Goal: Task Accomplishment & Management: Manage account settings

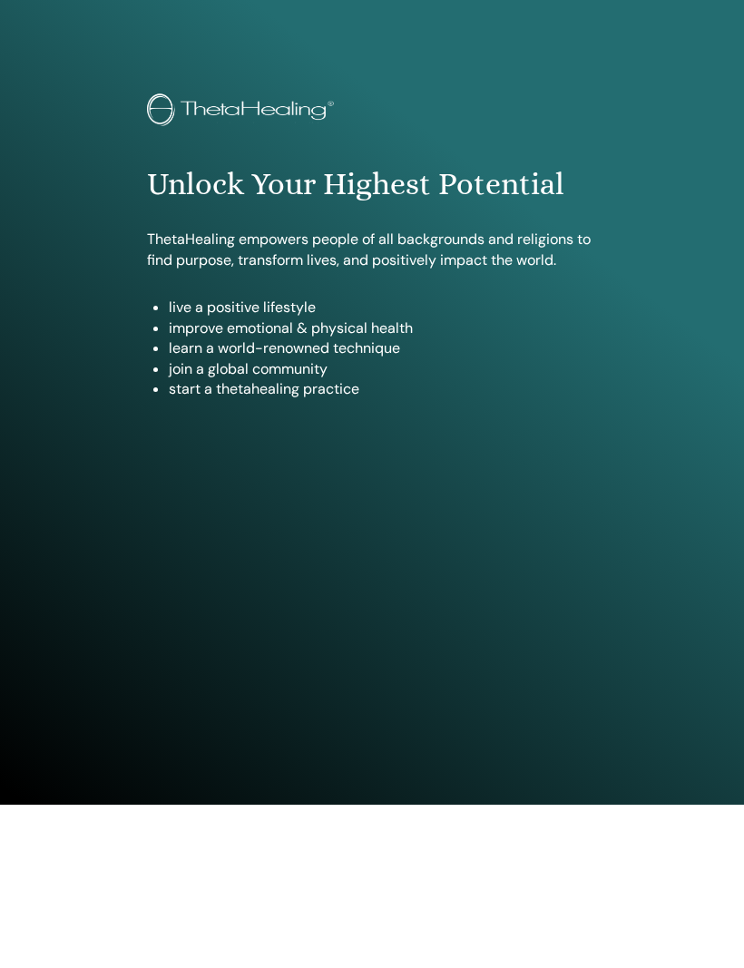
scroll to position [88, 0]
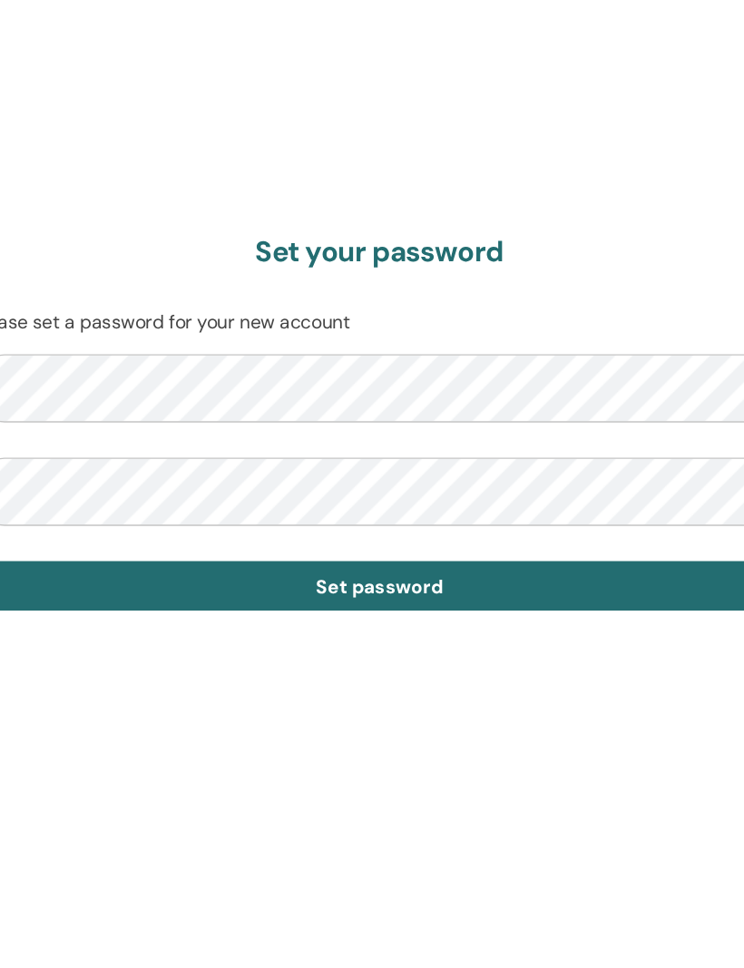
scroll to position [968, 0]
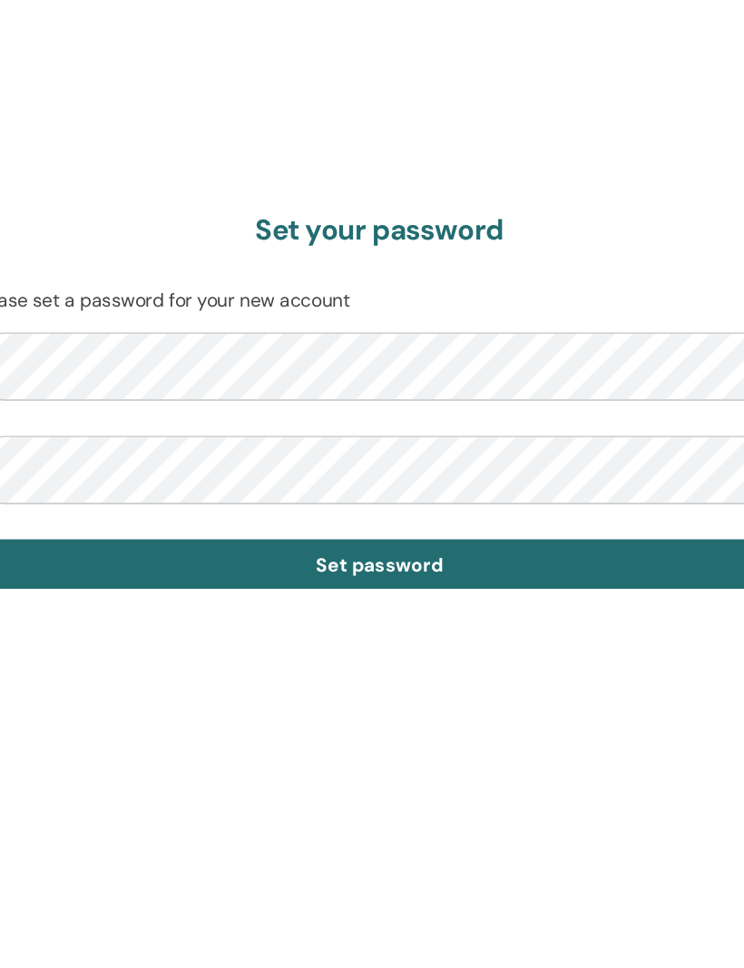
click at [323, 600] on span "Set password" at bounding box center [372, 609] width 98 height 19
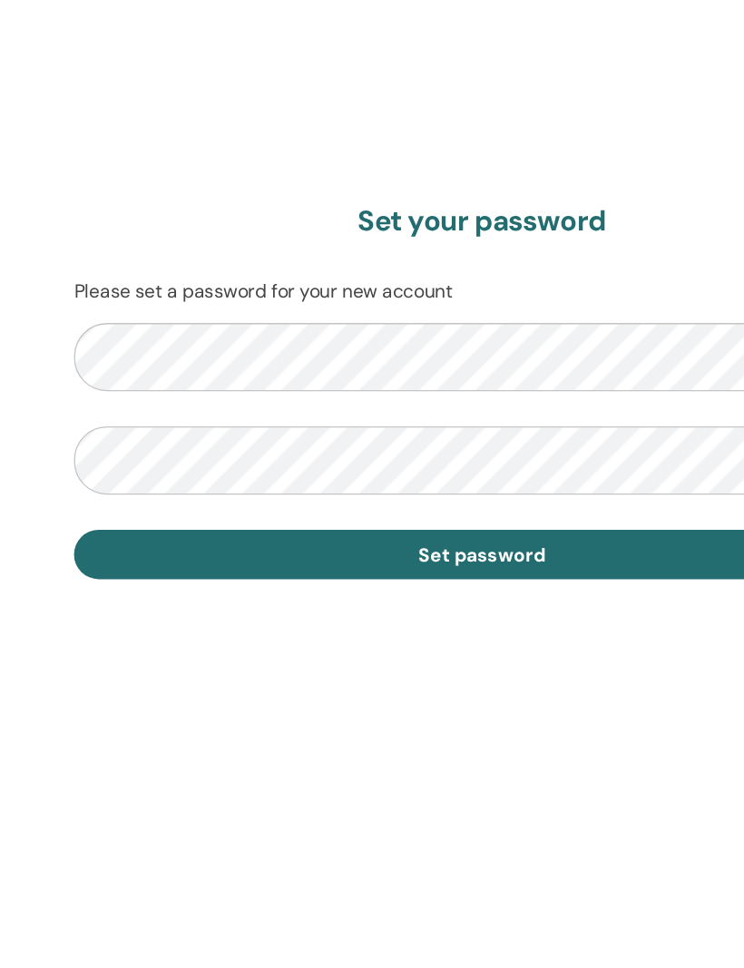
click at [375, 600] on span "Set password" at bounding box center [372, 609] width 98 height 19
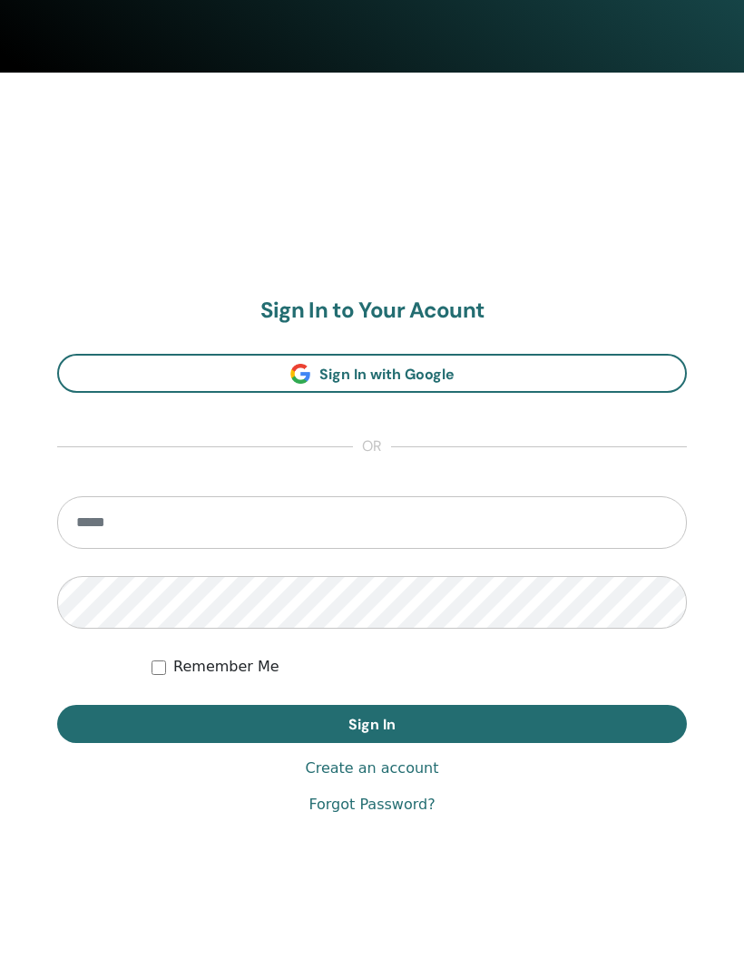
scroll to position [907, 0]
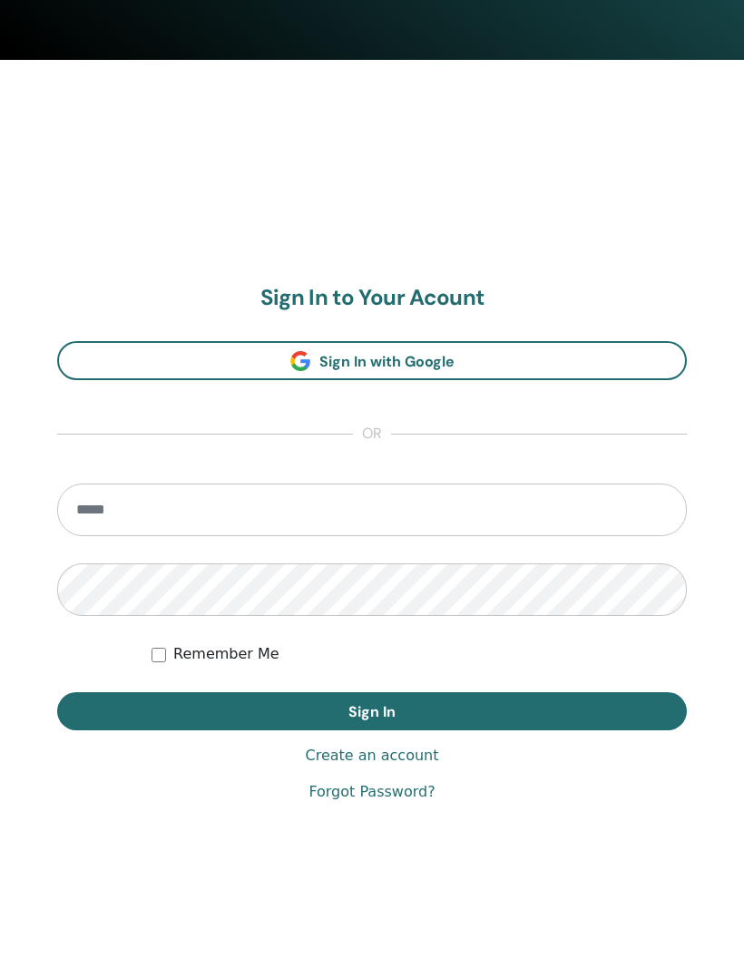
click at [409, 760] on link "Create an account" at bounding box center [371, 757] width 133 height 22
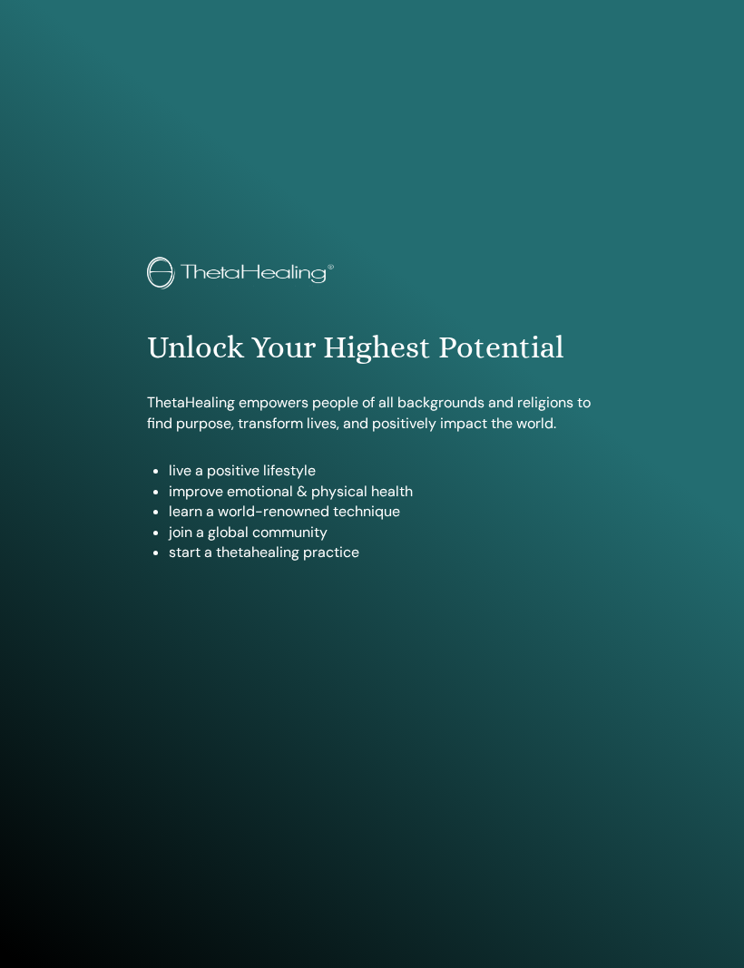
click at [289, 467] on li "live a positive lifestyle" at bounding box center [383, 471] width 429 height 20
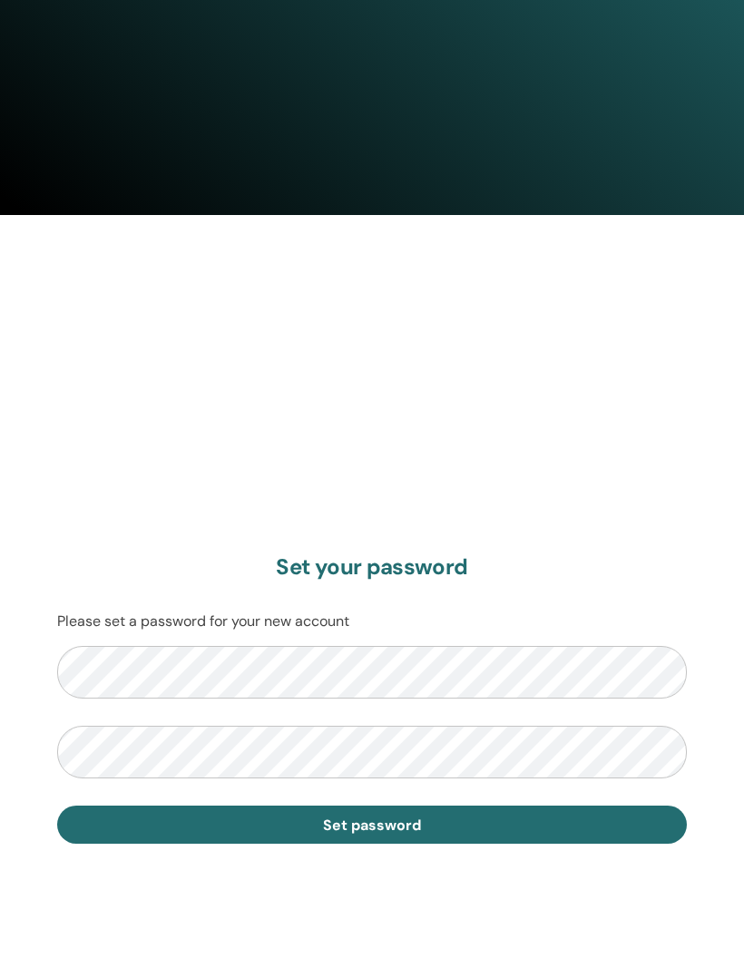
scroll to position [907, 0]
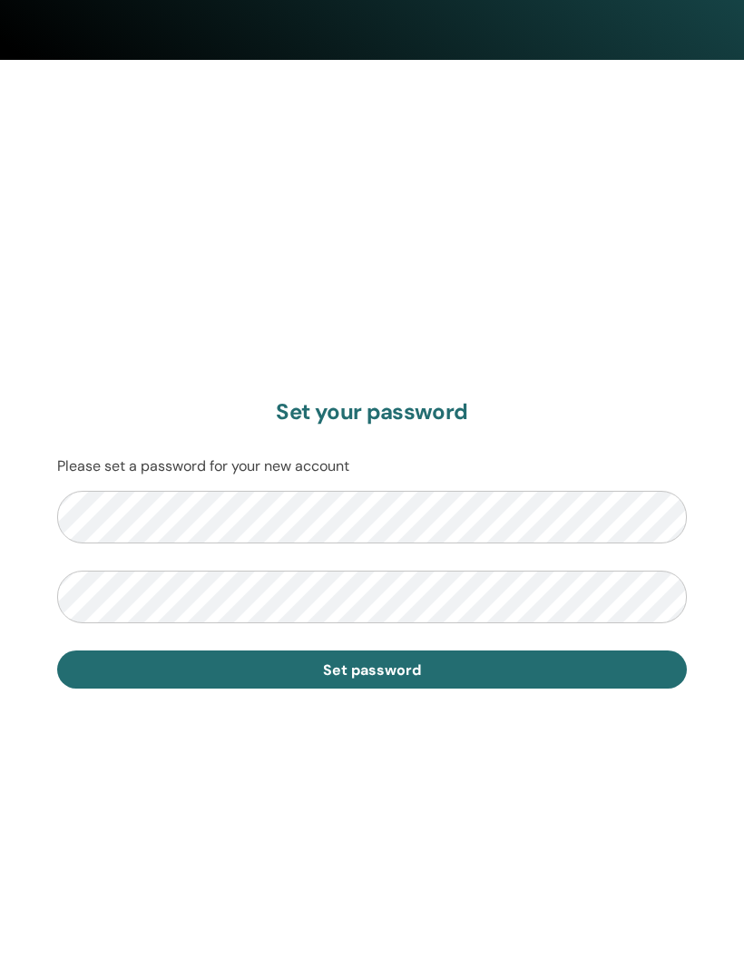
click at [288, 480] on section "Set your password Please set a password for your new account Set password" at bounding box center [371, 544] width 629 height 289
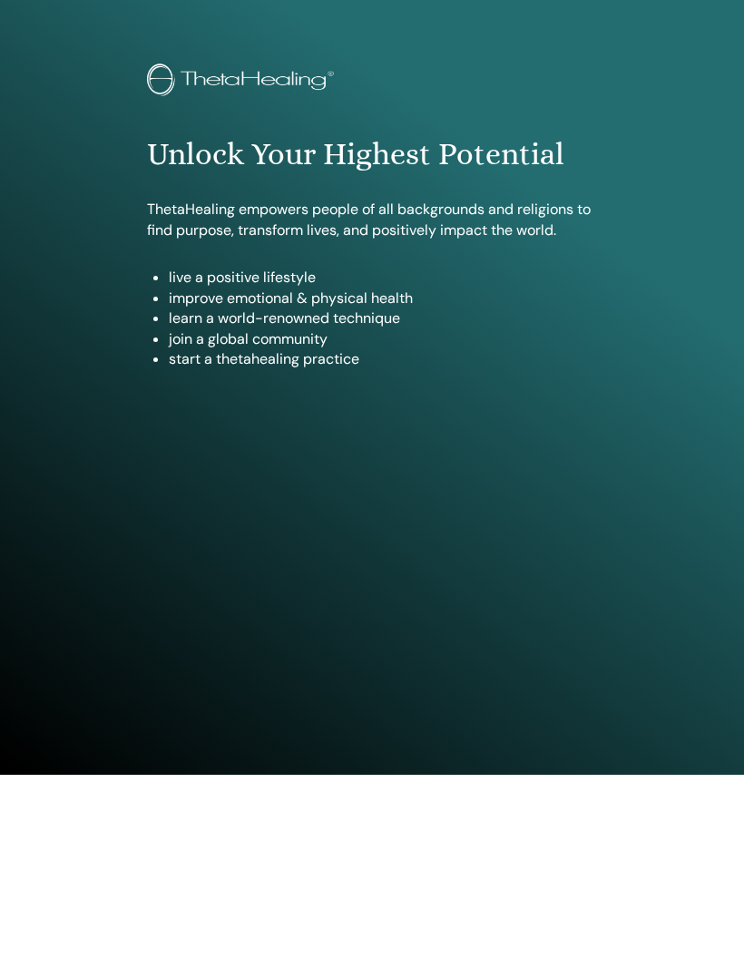
scroll to position [0, 0]
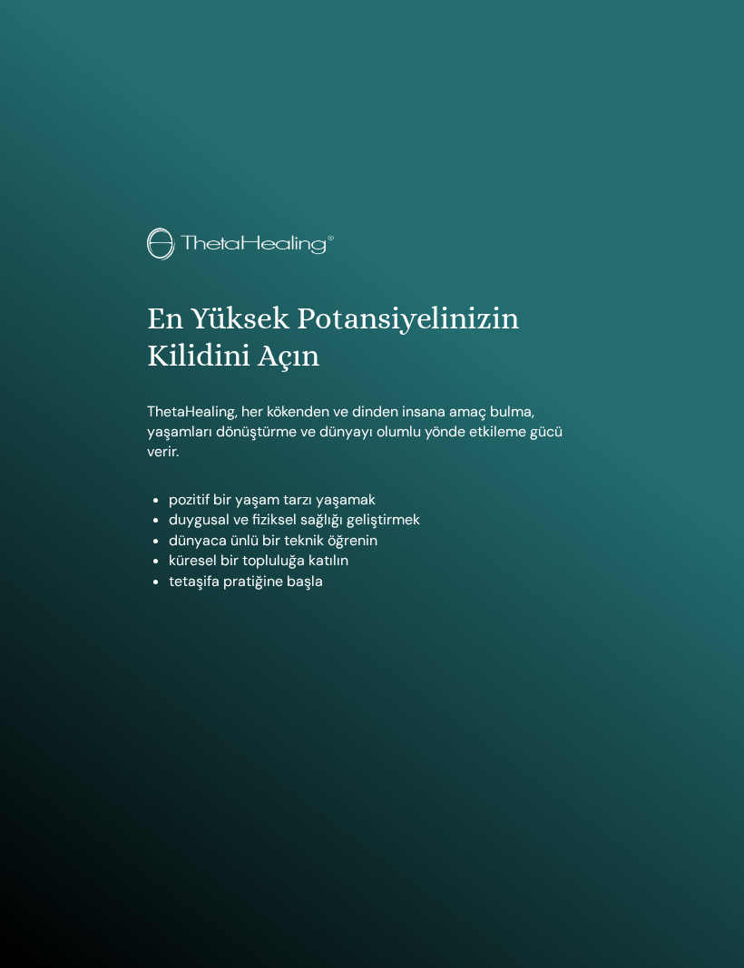
click at [681, 3] on div "En Yüksek Potansiyelinizin Kilidini Açın ThetaHealing, her kökenden ve dinden i…" at bounding box center [372, 484] width 744 height 968
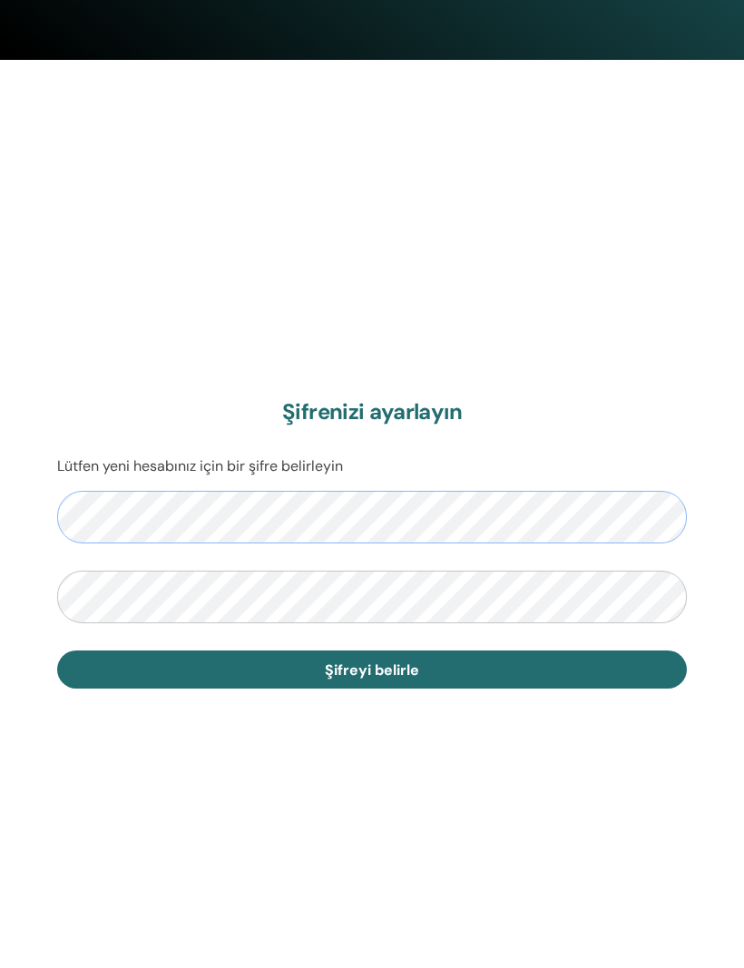
scroll to position [907, 0]
click at [385, 661] on span "Şifreyi belirle" at bounding box center [372, 670] width 94 height 19
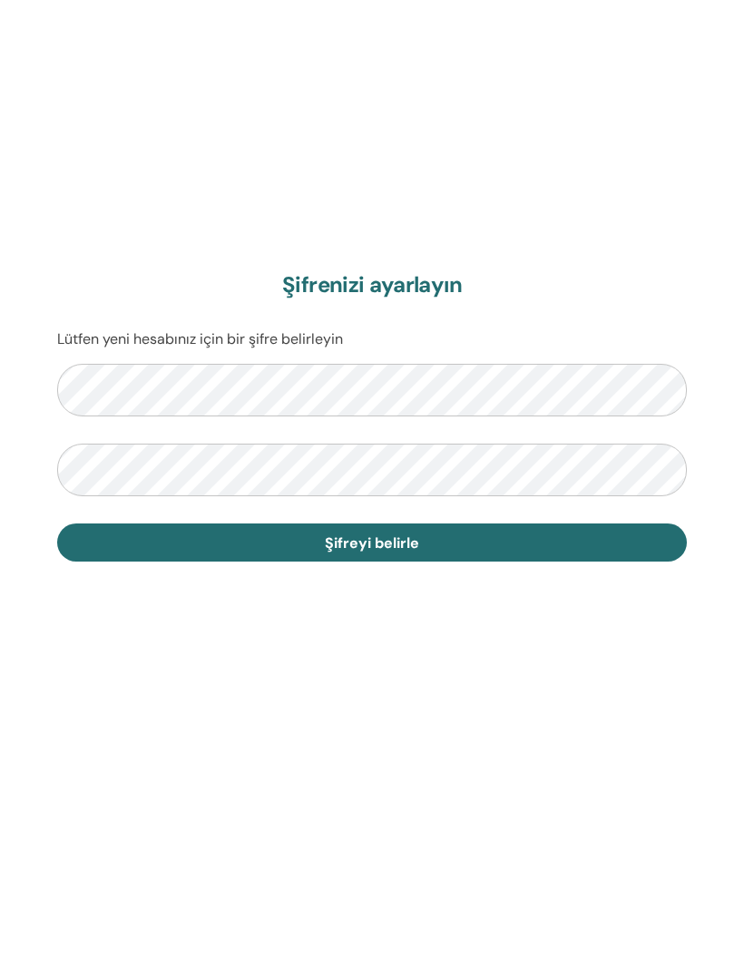
click at [373, 661] on span "Şifreyi belirle" at bounding box center [372, 670] width 94 height 19
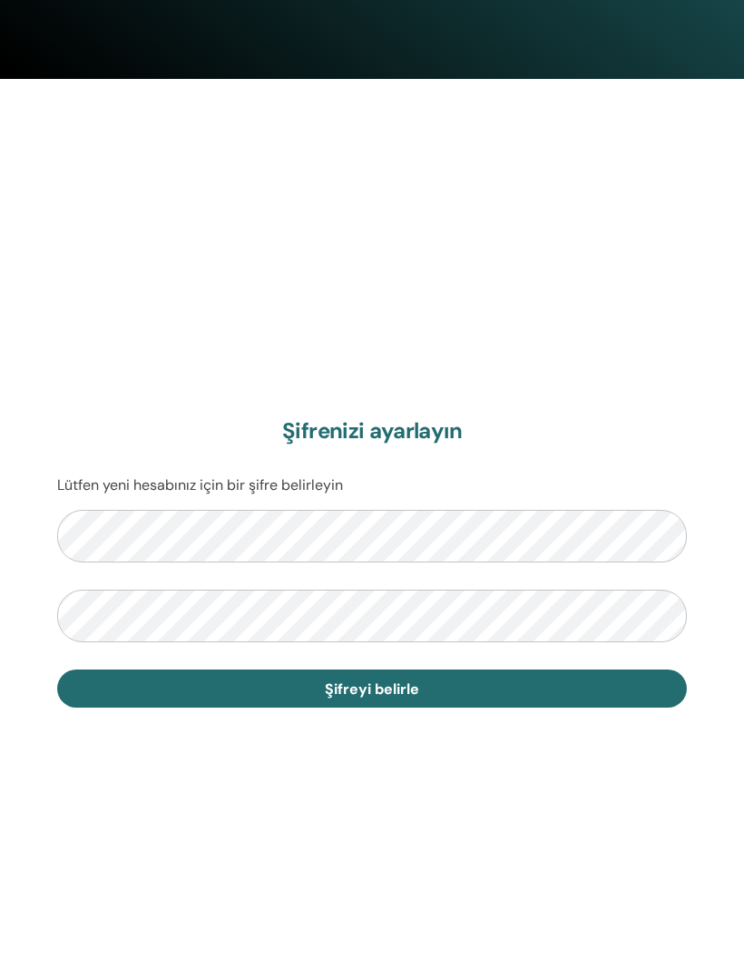
scroll to position [889, 0]
click at [405, 693] on span "Şifreyi belirle" at bounding box center [372, 688] width 94 height 19
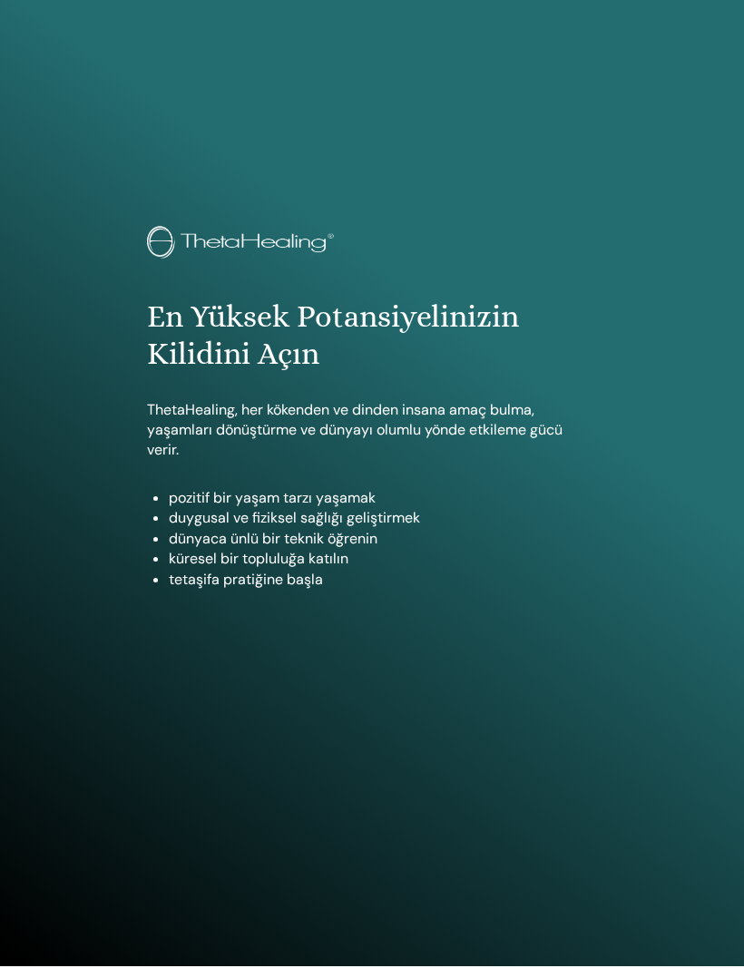
scroll to position [0, 0]
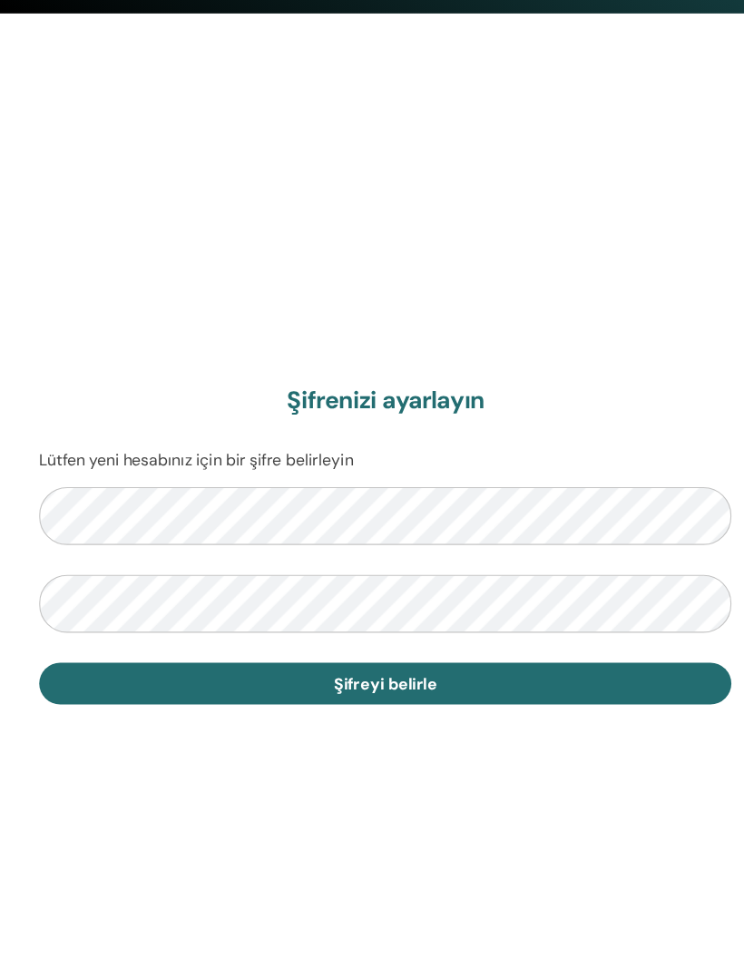
scroll to position [924, 0]
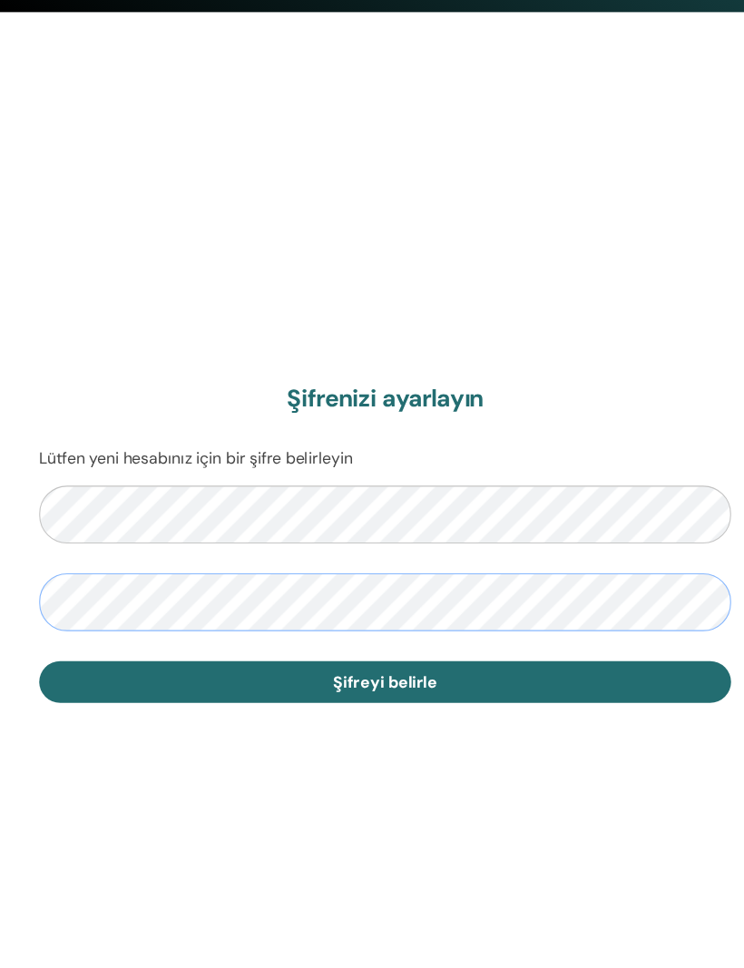
click at [357, 644] on span "Şifreyi belirle" at bounding box center [372, 653] width 94 height 19
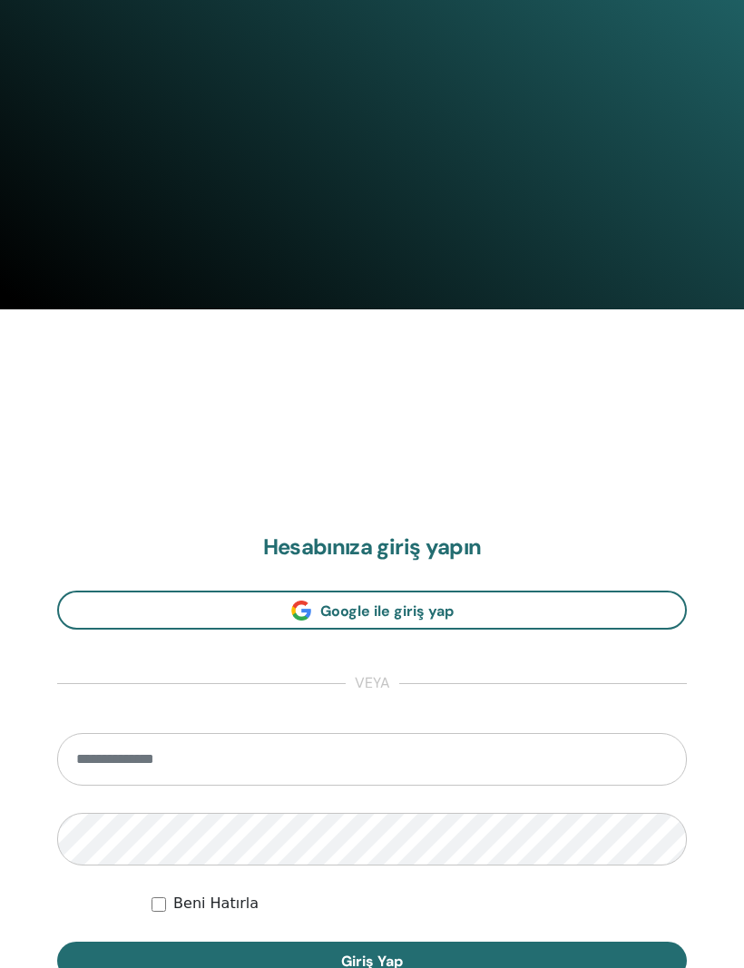
scroll to position [907, 0]
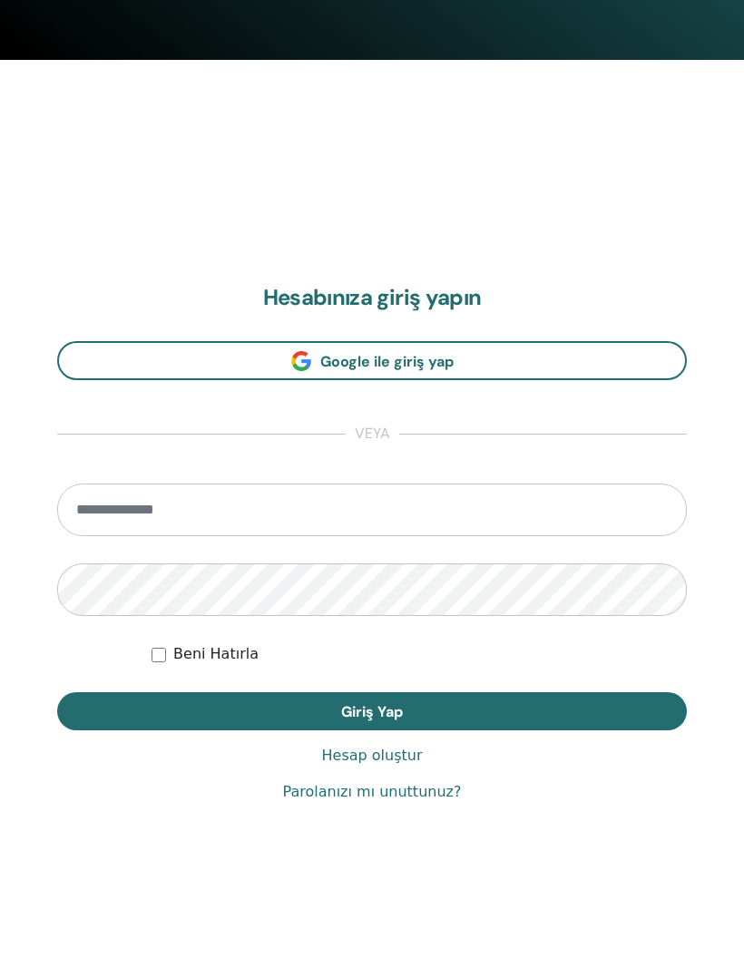
click at [99, 511] on input "email" at bounding box center [371, 510] width 629 height 53
click at [84, 512] on input "email" at bounding box center [371, 510] width 629 height 53
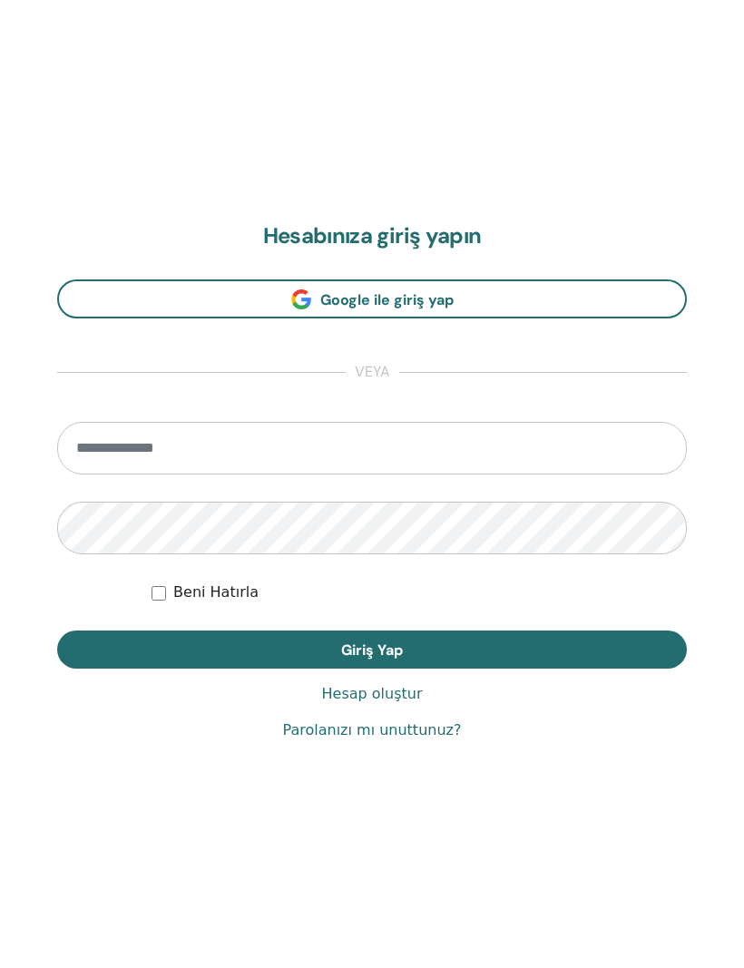
click at [147, 484] on input "email" at bounding box center [371, 510] width 629 height 53
click at [166, 484] on input "email" at bounding box center [371, 510] width 629 height 53
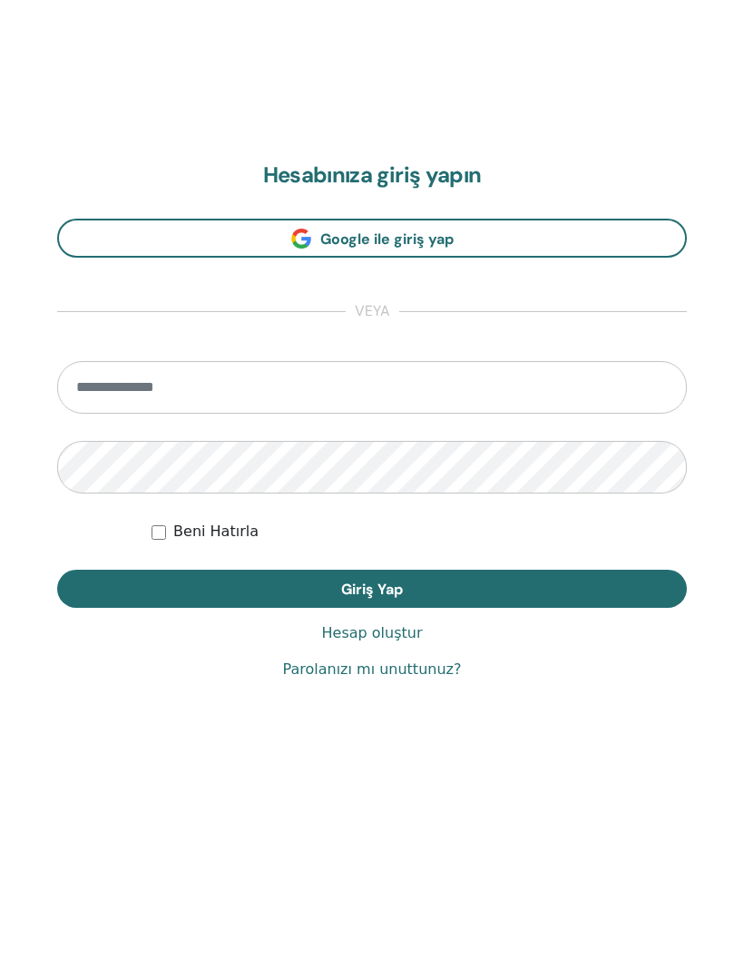
click at [360, 353] on span "Google ile giriş yap" at bounding box center [386, 362] width 133 height 19
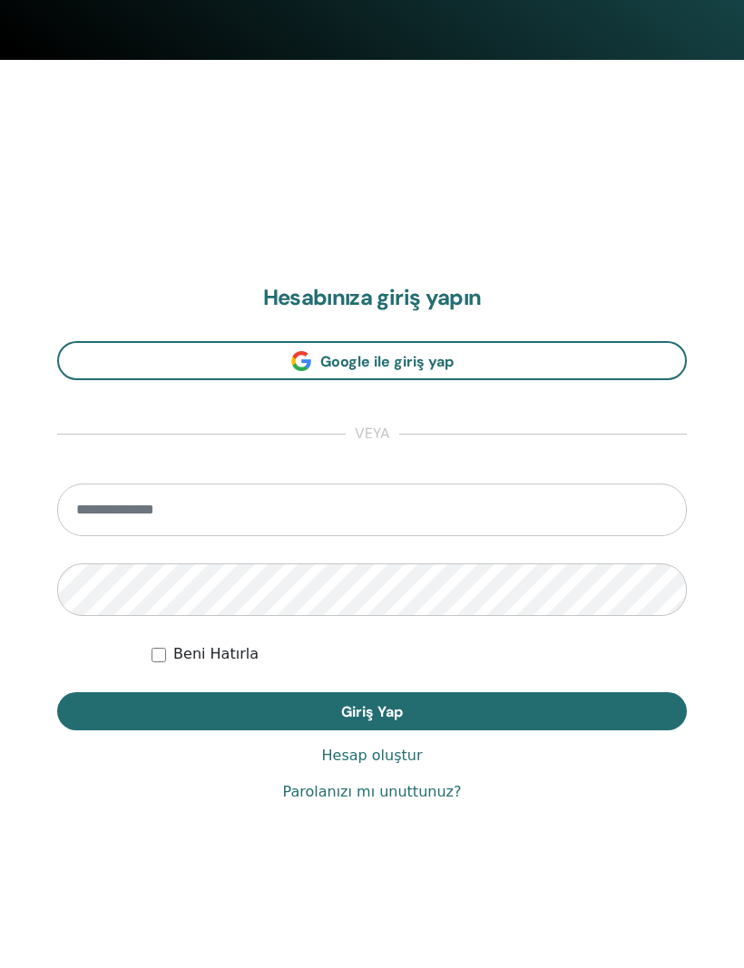
scroll to position [907, 0]
click at [104, 509] on input "email" at bounding box center [371, 510] width 629 height 53
click at [90, 507] on input "email" at bounding box center [371, 510] width 629 height 53
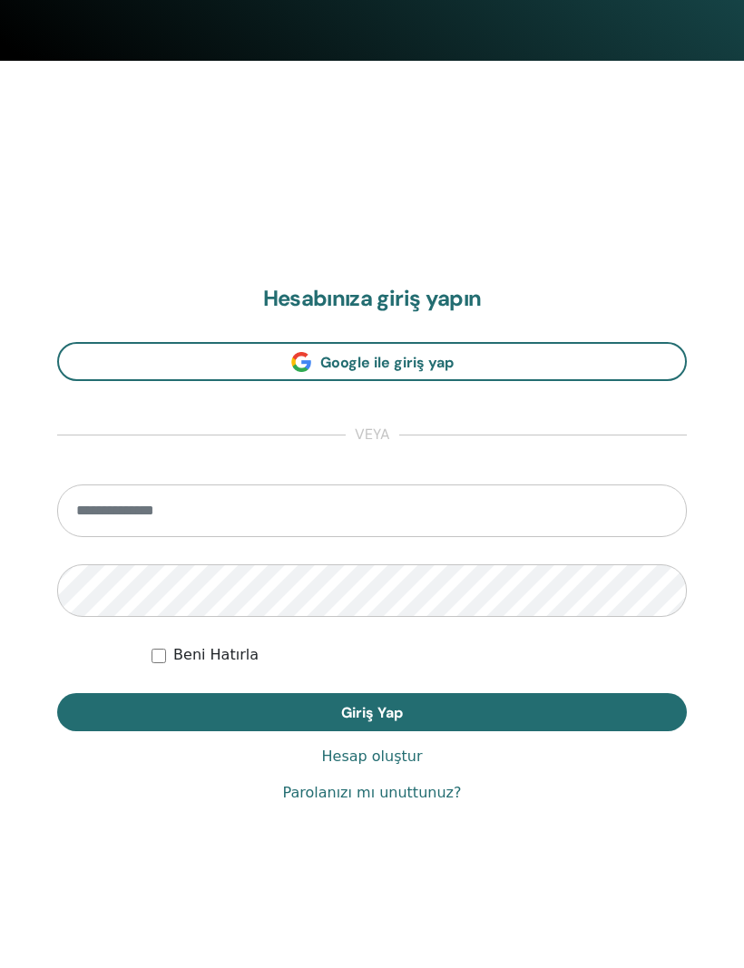
click at [118, 524] on input "email" at bounding box center [371, 510] width 629 height 53
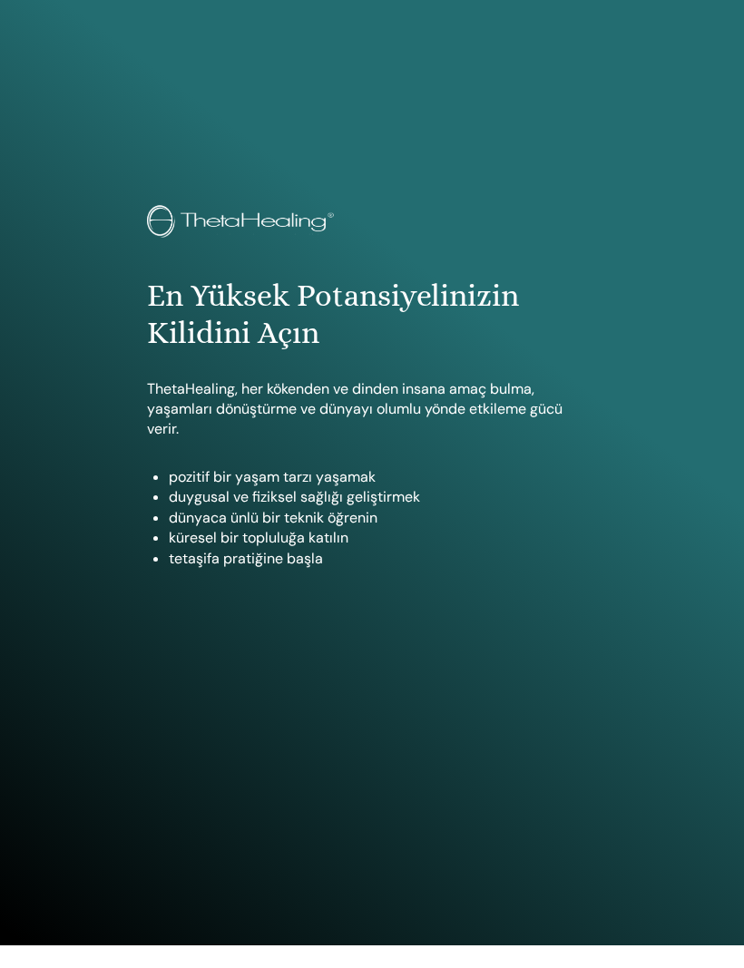
scroll to position [0, 0]
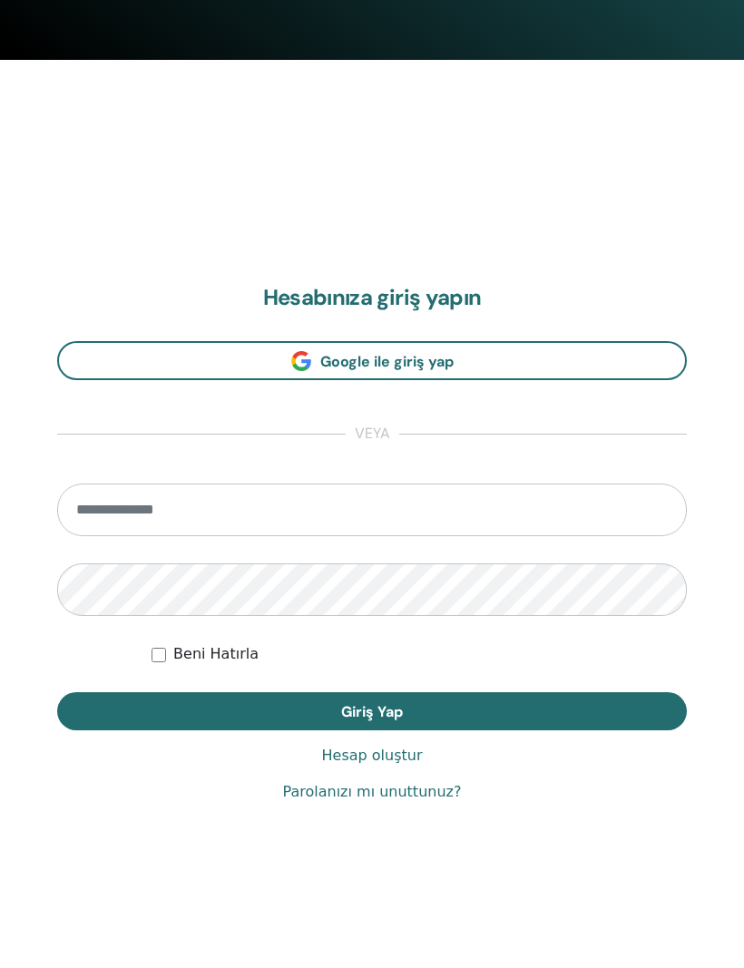
scroll to position [907, 0]
click at [98, 522] on input "email" at bounding box center [371, 510] width 629 height 53
click at [88, 524] on input "email" at bounding box center [371, 510] width 629 height 53
click at [391, 719] on span "Giriş Yap" at bounding box center [372, 712] width 62 height 19
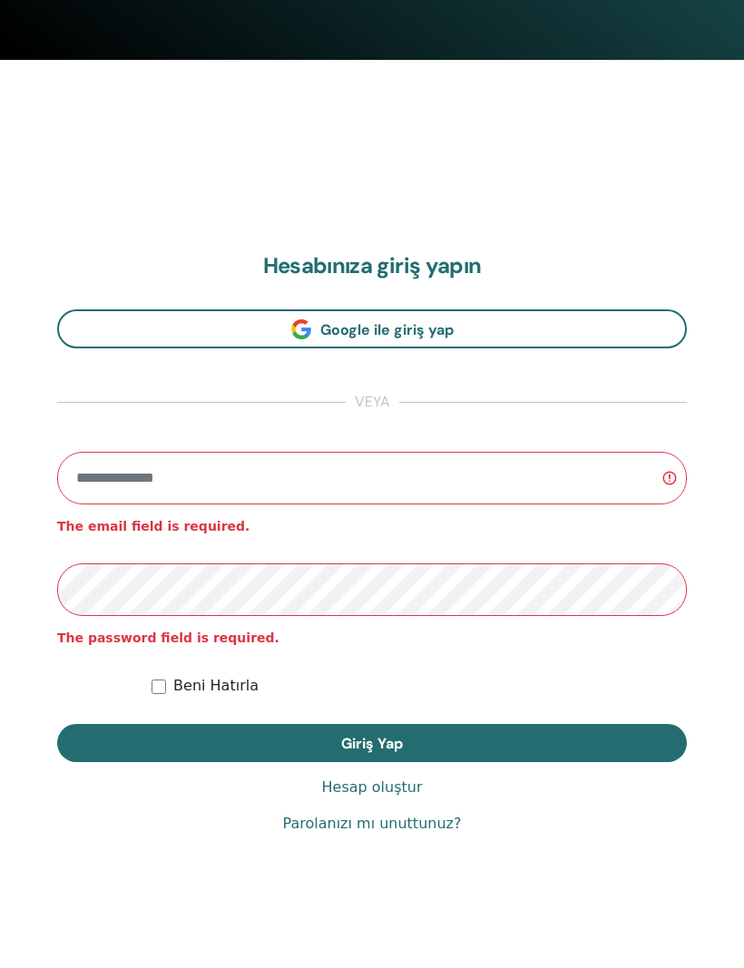
scroll to position [907, 0]
click at [175, 481] on input "email" at bounding box center [371, 479] width 629 height 53
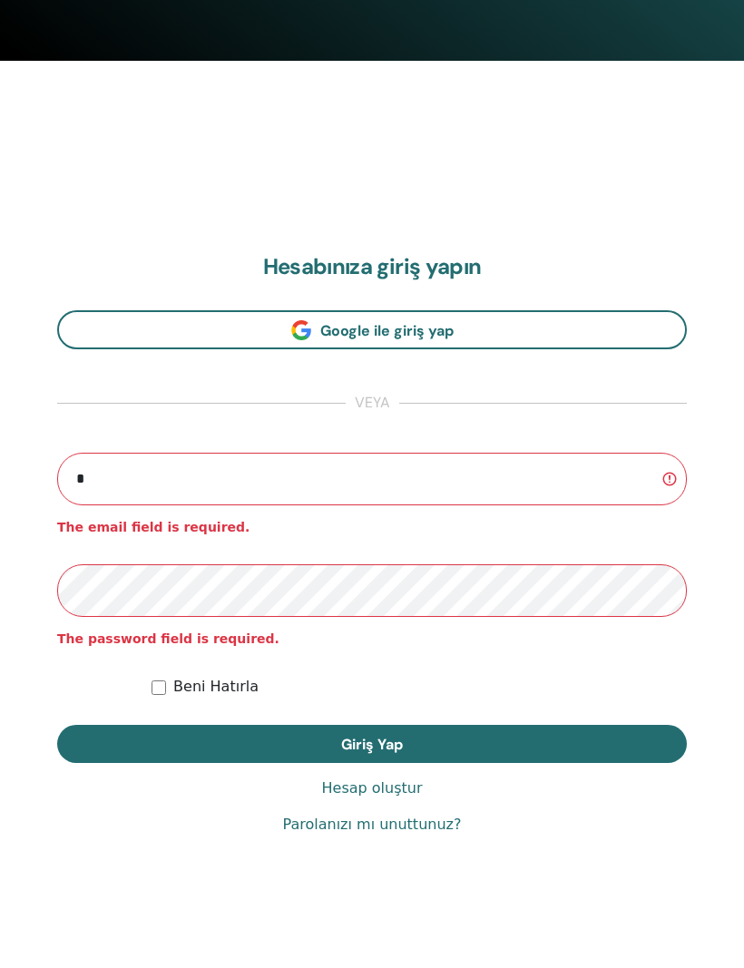
click at [103, 489] on input "*" at bounding box center [371, 479] width 629 height 53
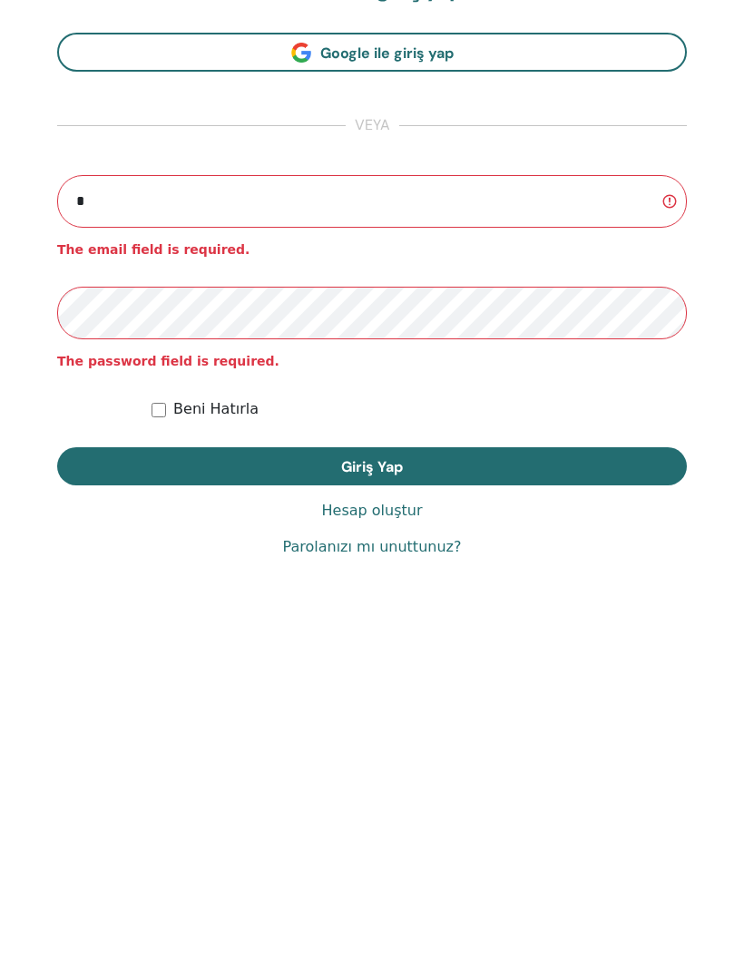
scroll to position [968, 0]
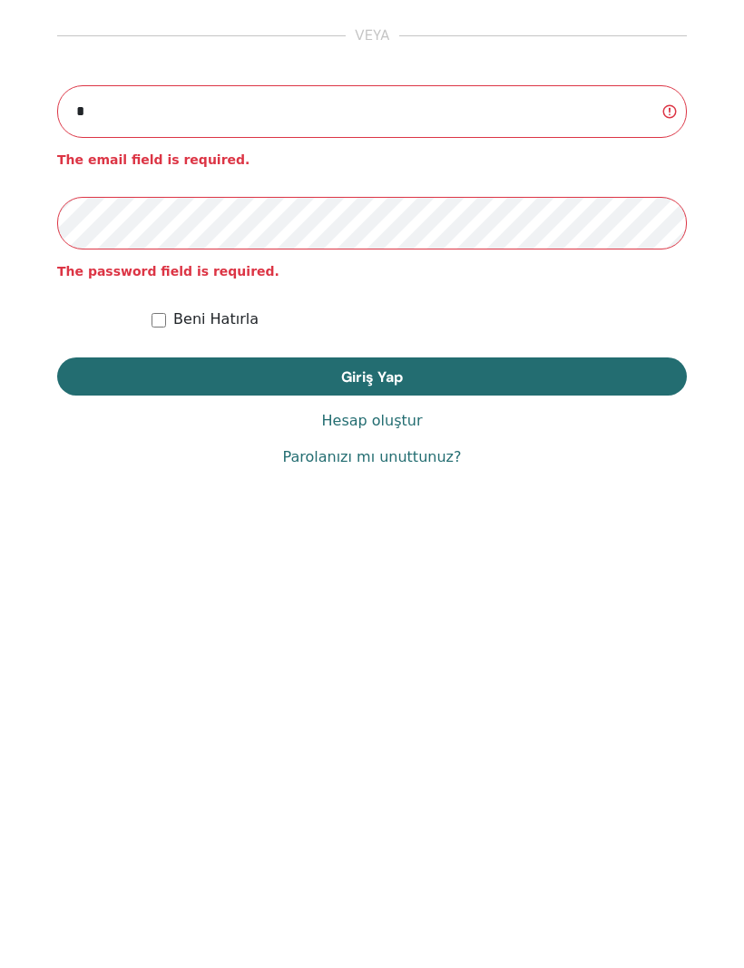
click at [94, 392] on input "*" at bounding box center [371, 418] width 629 height 53
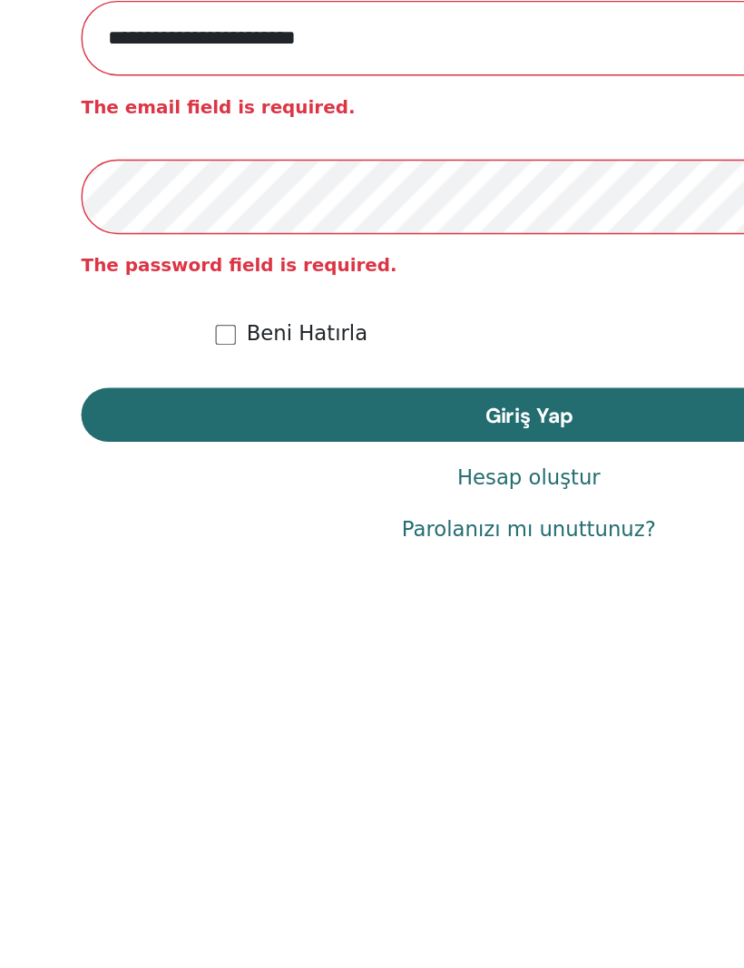
type input "**********"
click at [174, 615] on label "Beni Hatırla" at bounding box center [215, 626] width 85 height 22
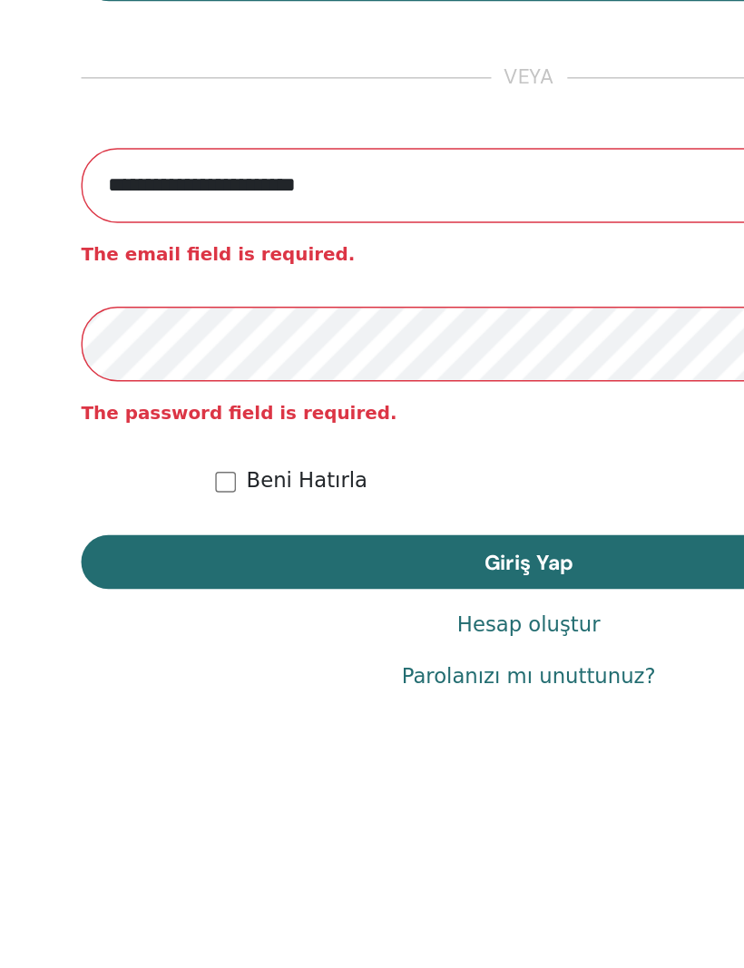
click at [389, 674] on span "Giriş Yap" at bounding box center [372, 683] width 62 height 19
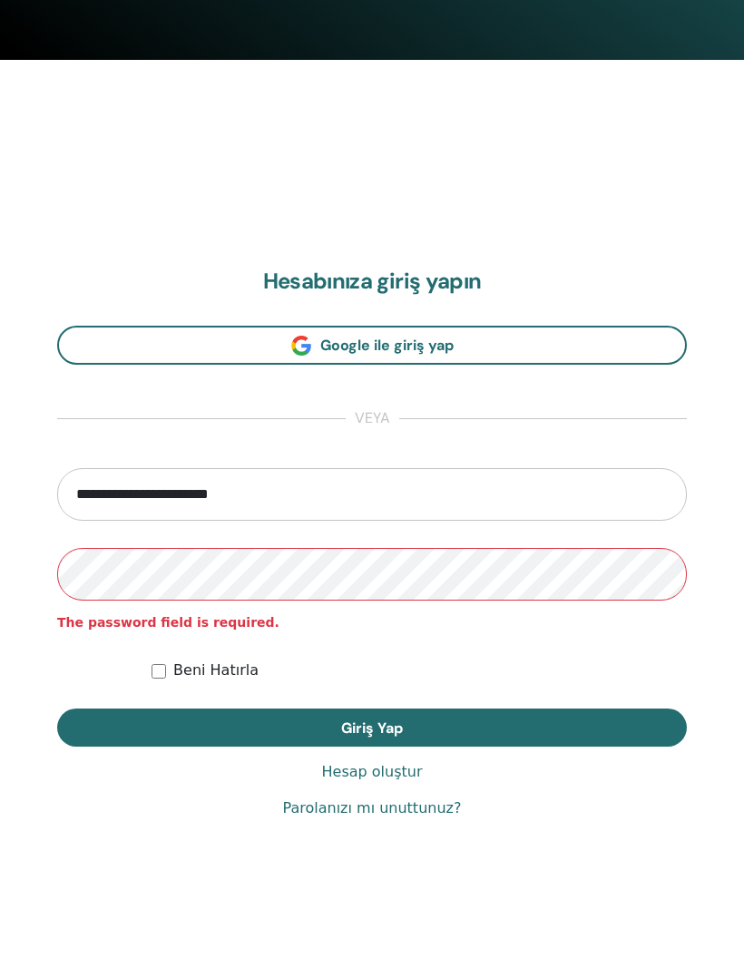
scroll to position [907, 0]
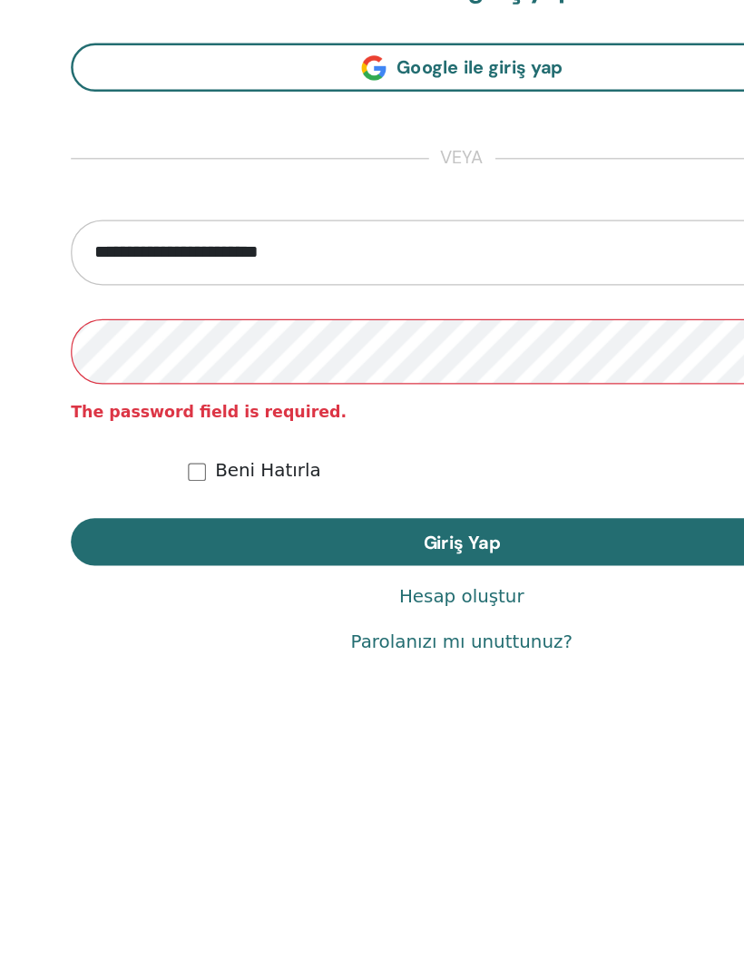
click at [236, 616] on strong "The password field is required." at bounding box center [168, 623] width 222 height 15
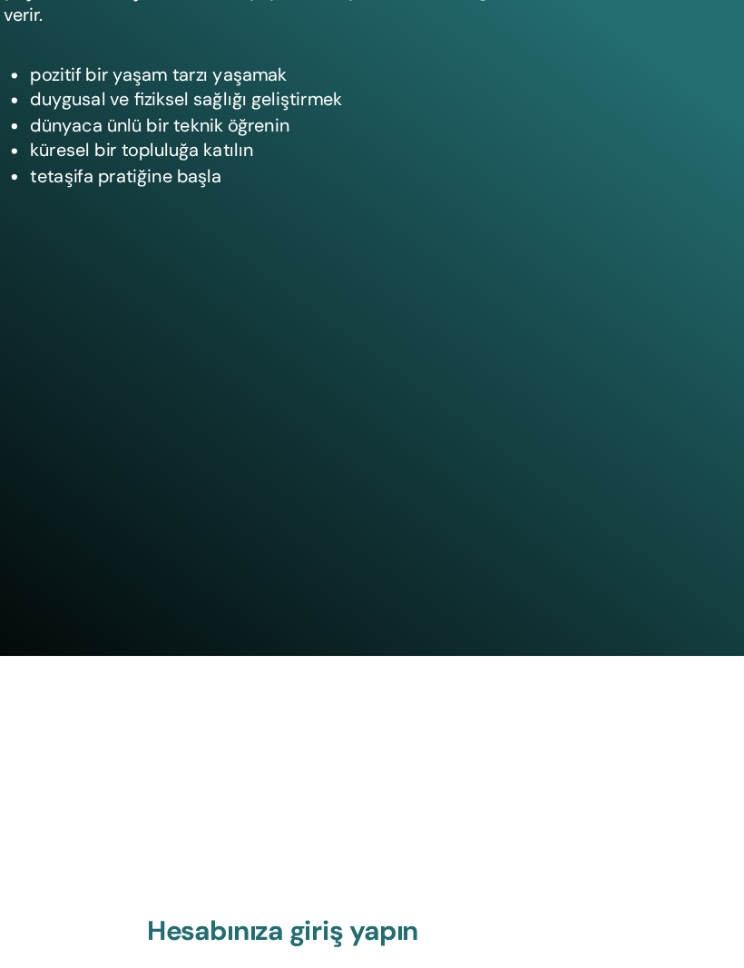
scroll to position [438, 0]
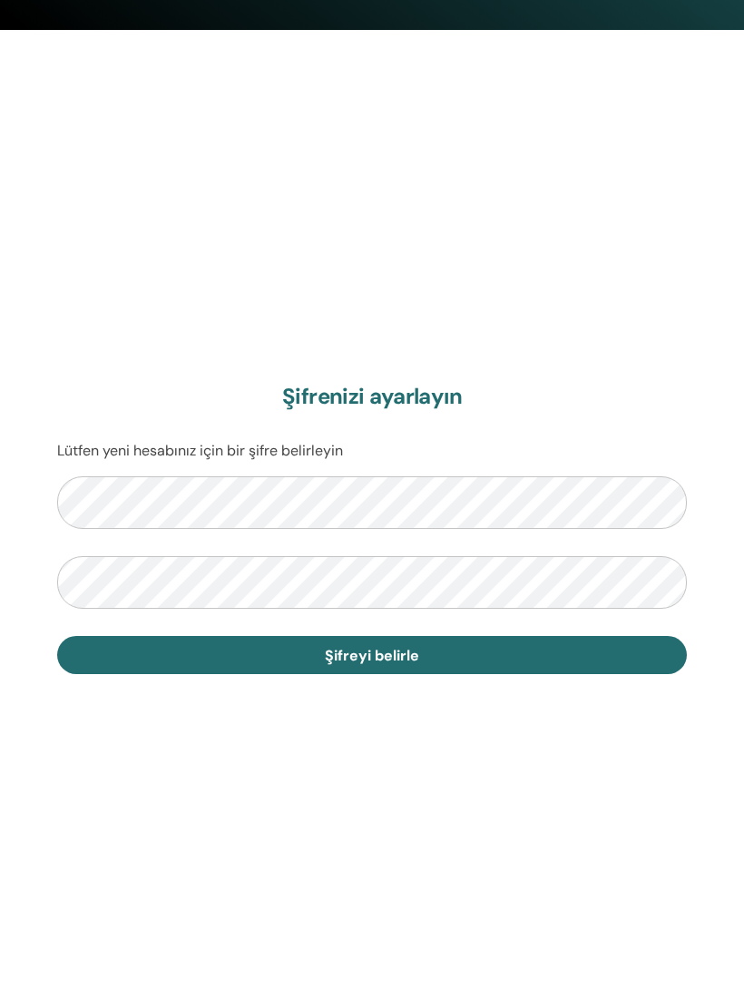
scroll to position [967, 0]
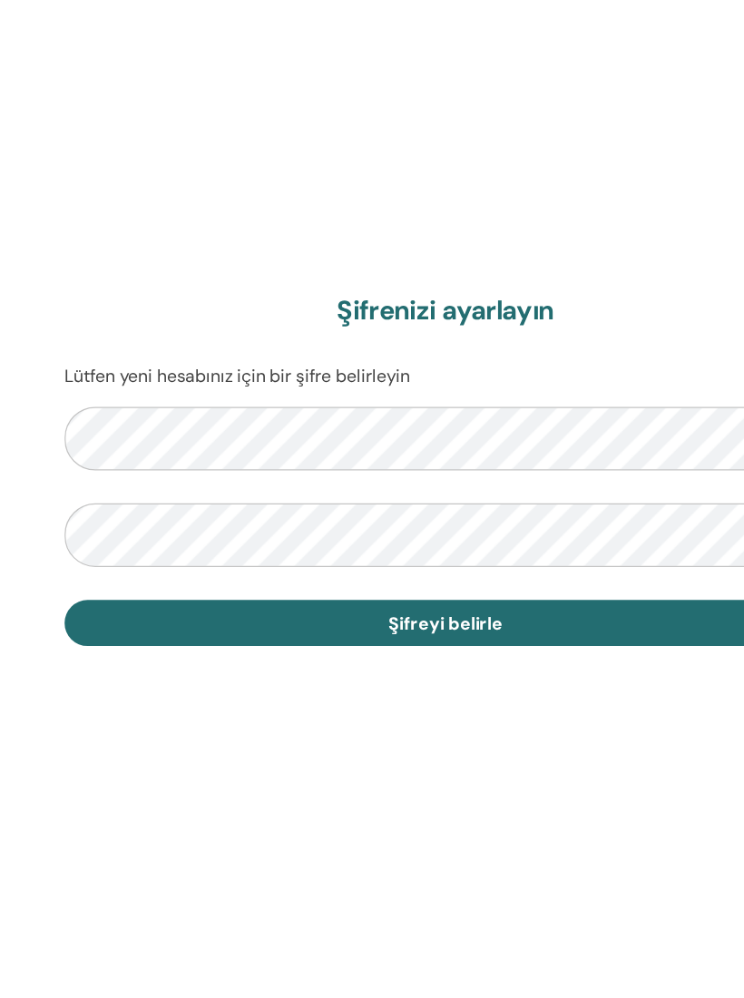
click at [372, 647] on span "Şifreyi belirle" at bounding box center [372, 656] width 94 height 19
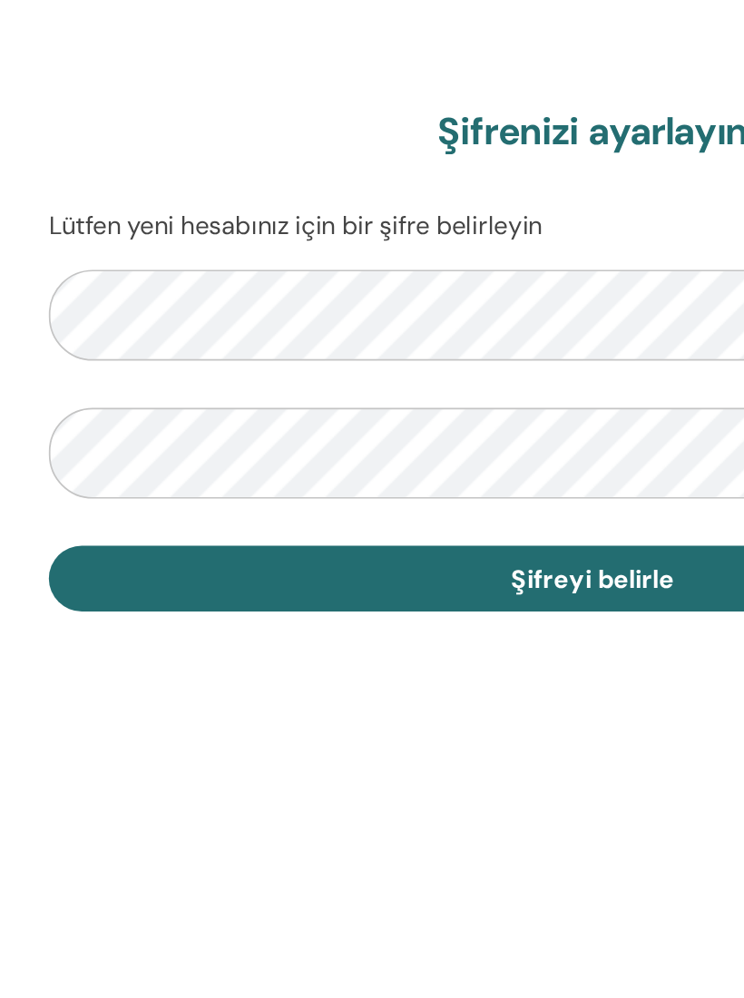
click at [341, 647] on span "Şifreyi belirle" at bounding box center [372, 656] width 94 height 19
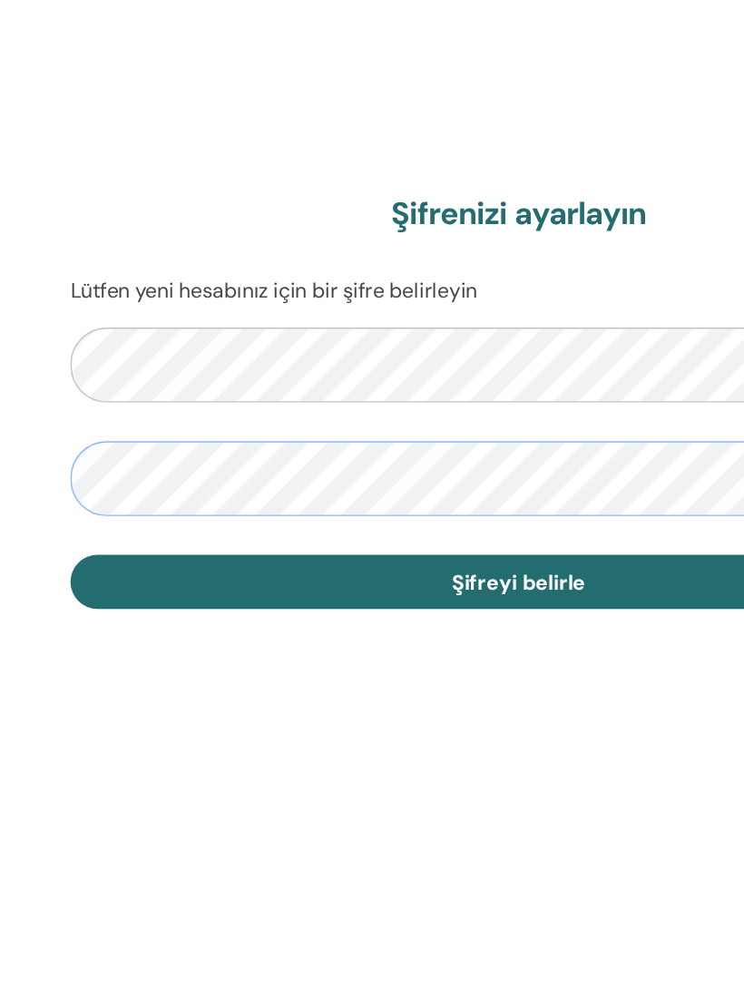
scroll to position [997, 0]
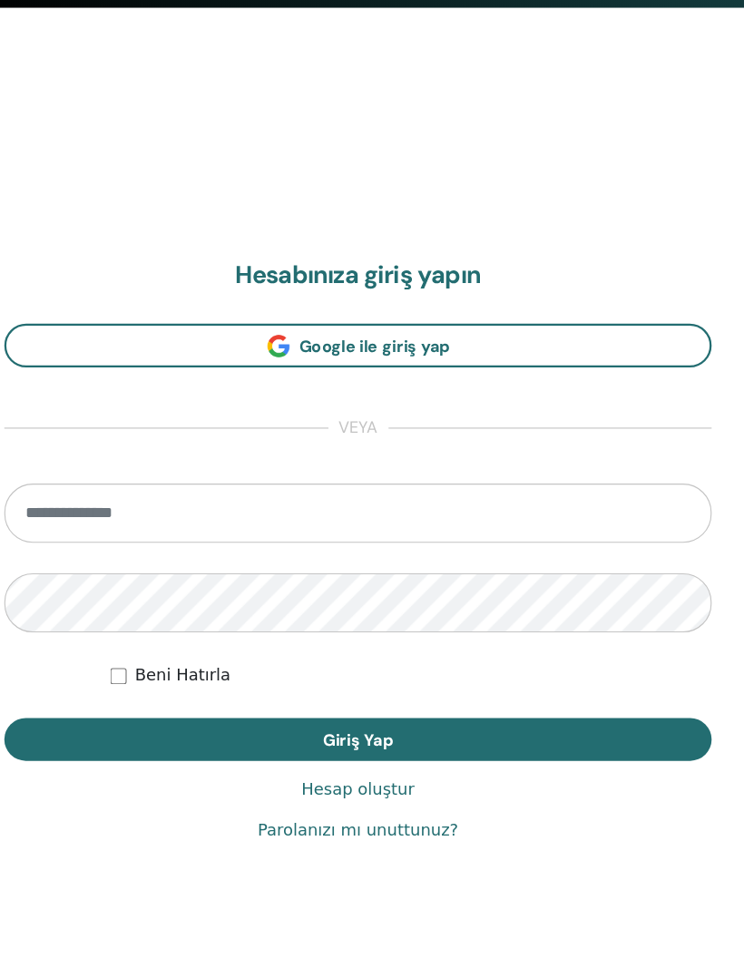
scroll to position [910, 0]
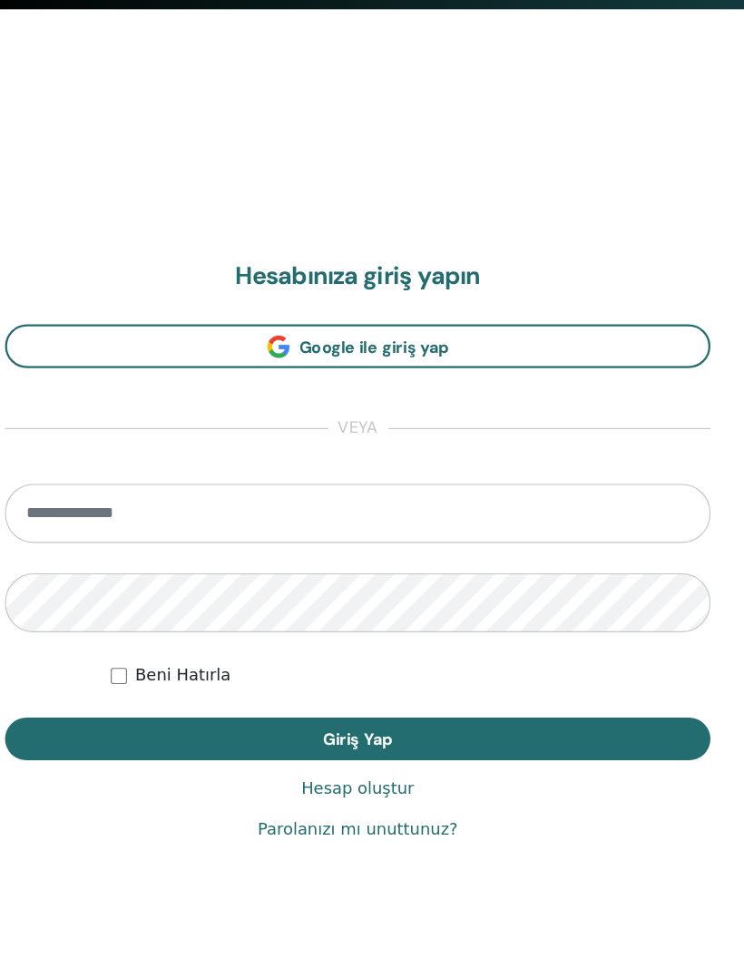
click at [414, 339] on link "Google ile giriş yap" at bounding box center [371, 358] width 629 height 39
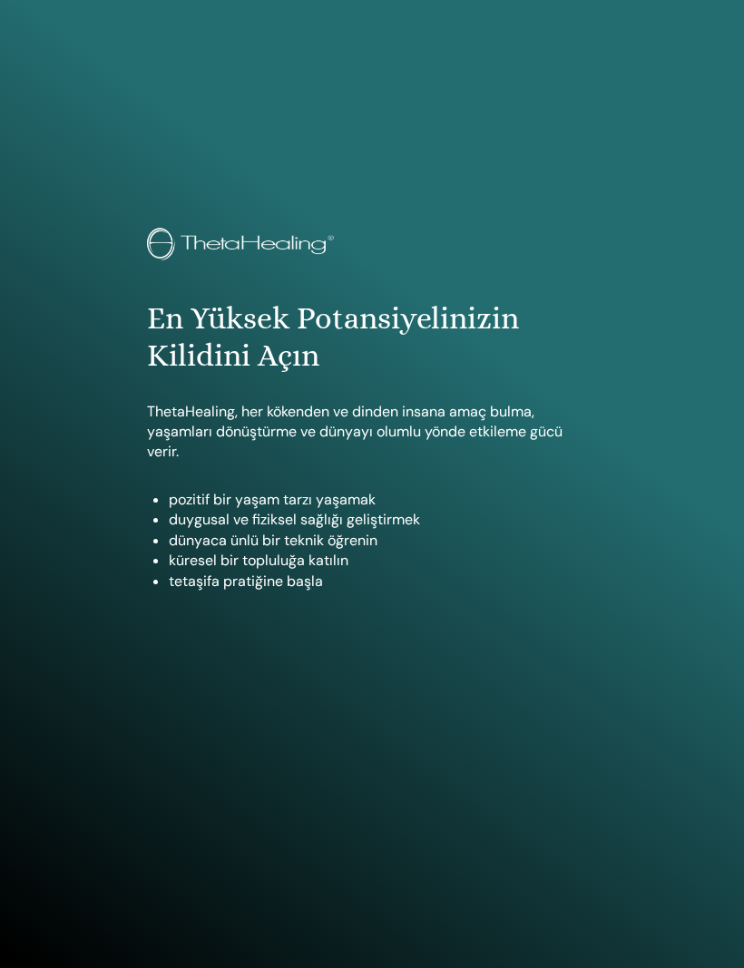
click at [615, 3] on div "En Yüksek Potansiyelinizin Kilidini Açın ThetaHealing, her kökenden ve dinden i…" at bounding box center [372, 484] width 744 height 968
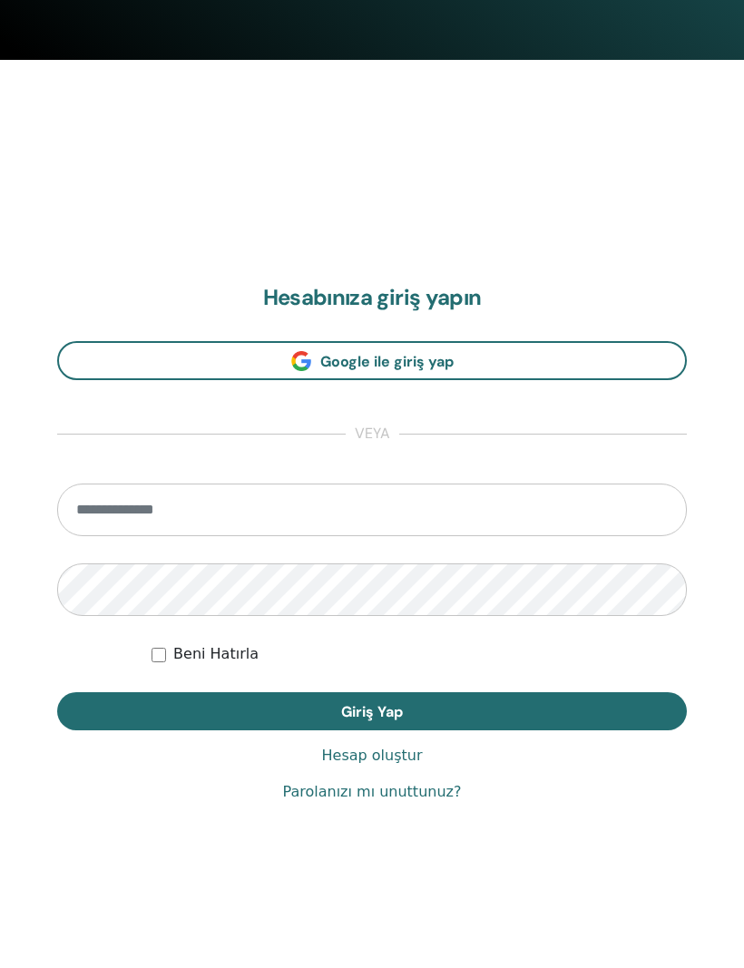
scroll to position [907, 0]
click at [95, 506] on input "email" at bounding box center [371, 510] width 629 height 53
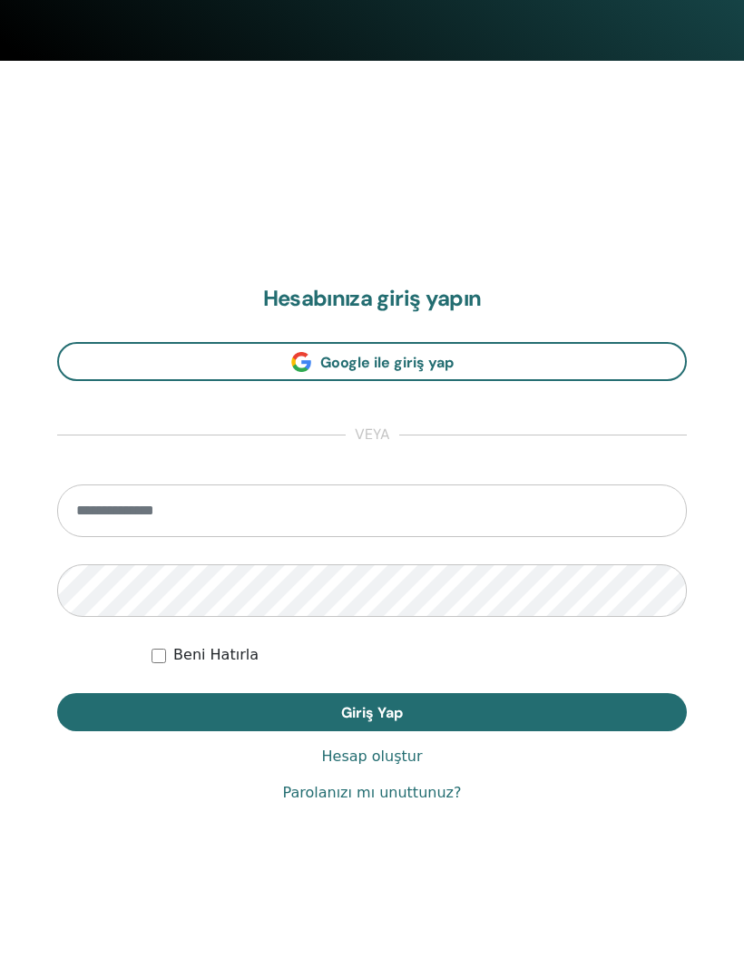
click at [224, 532] on input "email" at bounding box center [371, 510] width 629 height 53
click at [522, 784] on div "Parolanızı mı unuttunuz?" at bounding box center [371, 793] width 629 height 22
click at [480, 704] on button "Giriş Yap" at bounding box center [371, 712] width 629 height 38
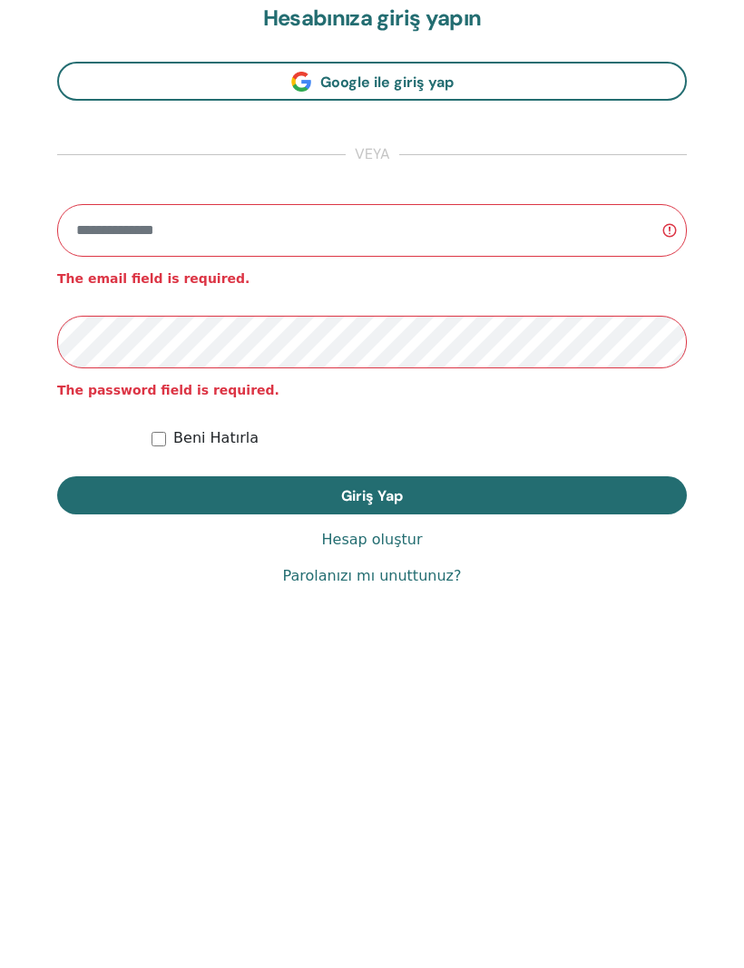
scroll to position [968, 0]
